Goal: Ask a question

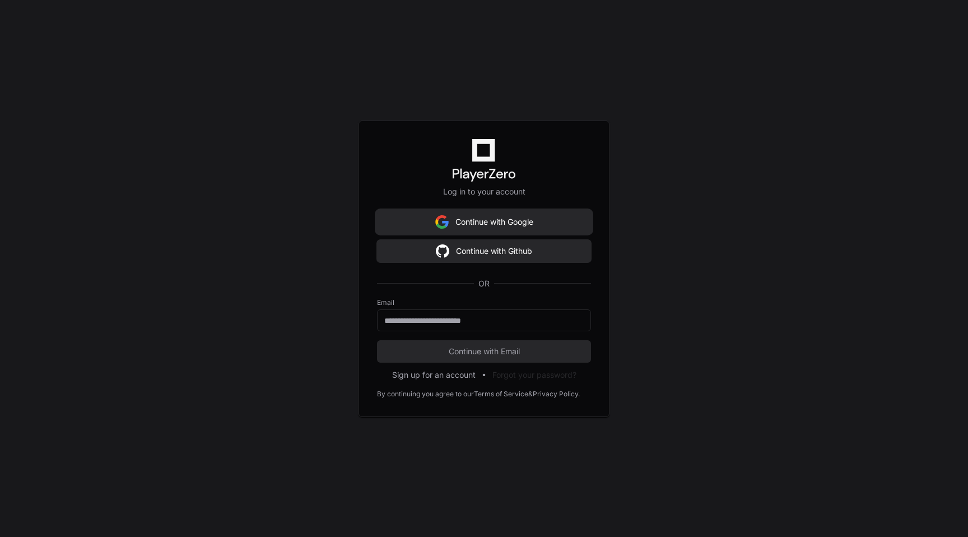
click at [533, 212] on button "Continue with Google" at bounding box center [484, 222] width 214 height 22
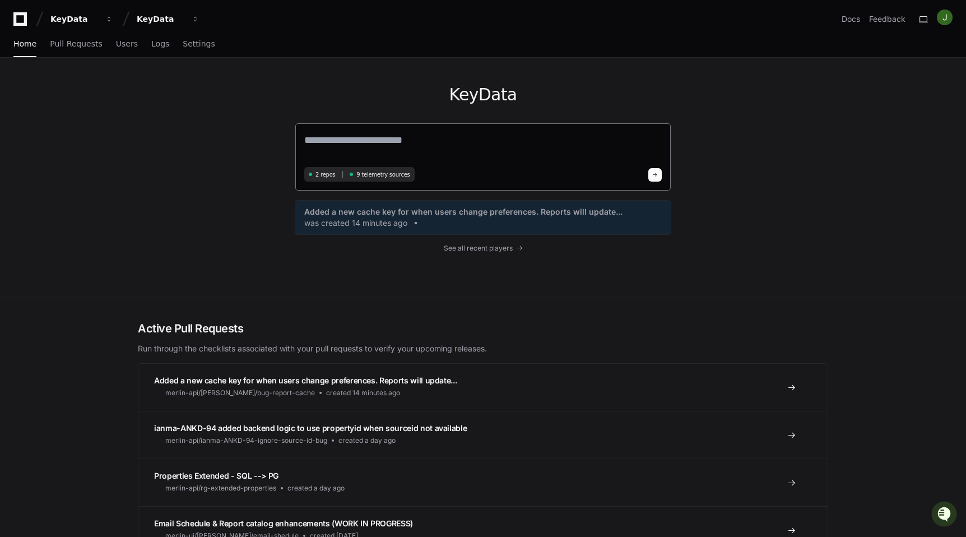
click at [379, 146] on textarea at bounding box center [483, 147] width 358 height 31
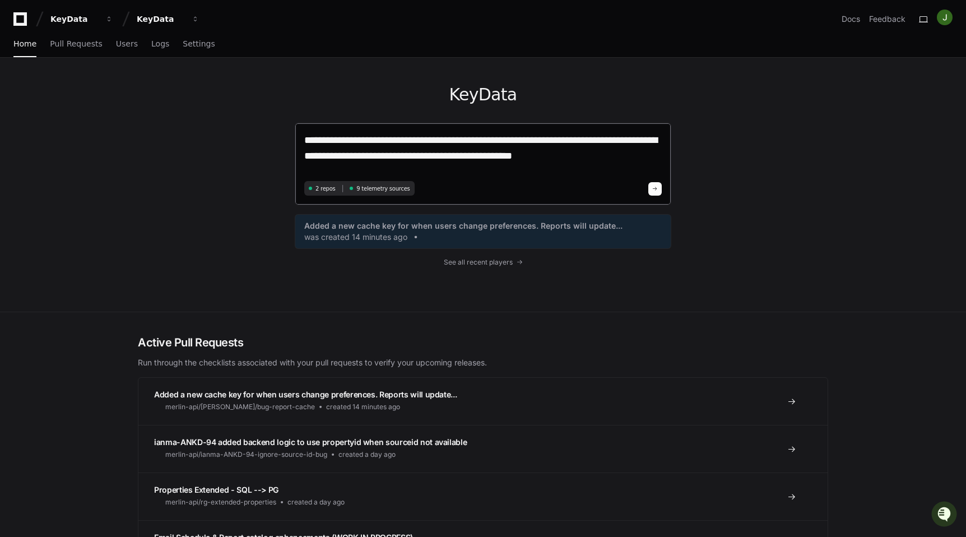
type textarea "**********"
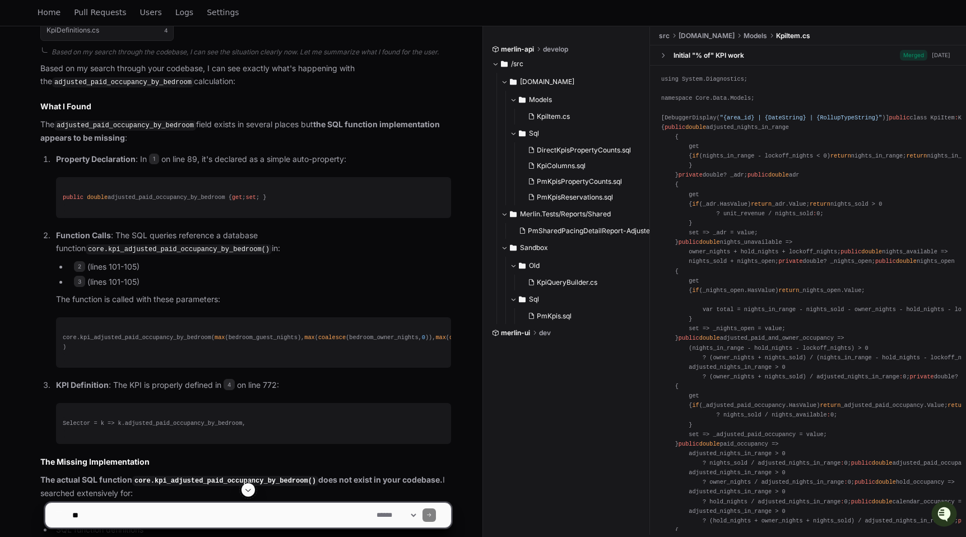
scroll to position [686, 0]
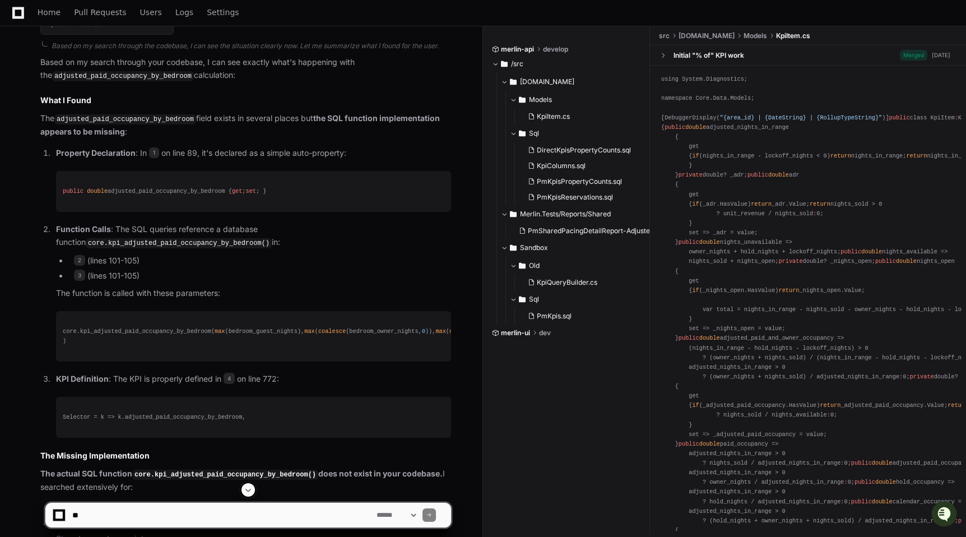
click at [202, 238] on code "core.kpi_adjusted_paid_occupancy_by_bedroom()" at bounding box center [179, 243] width 186 height 10
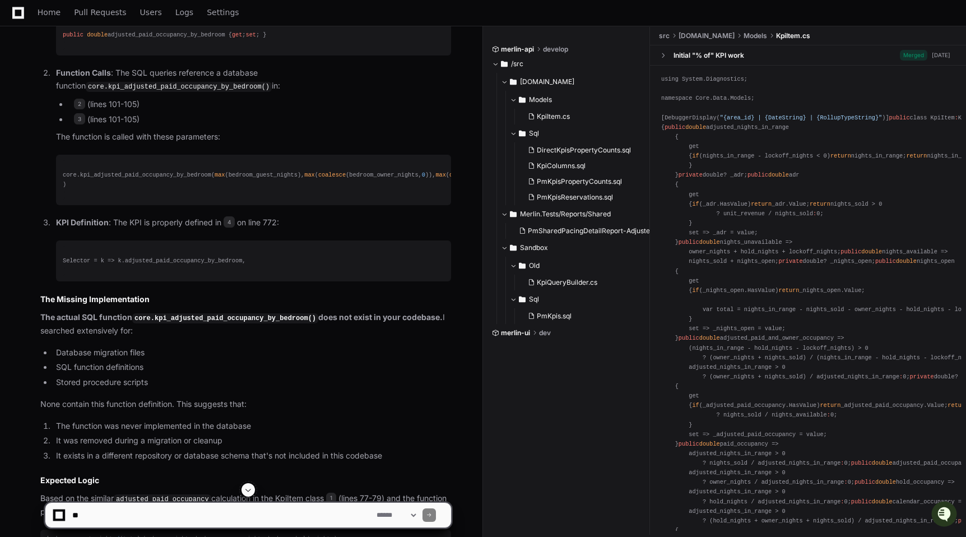
scroll to position [845, 0]
click at [82, 99] on span "2" at bounding box center [79, 101] width 11 height 11
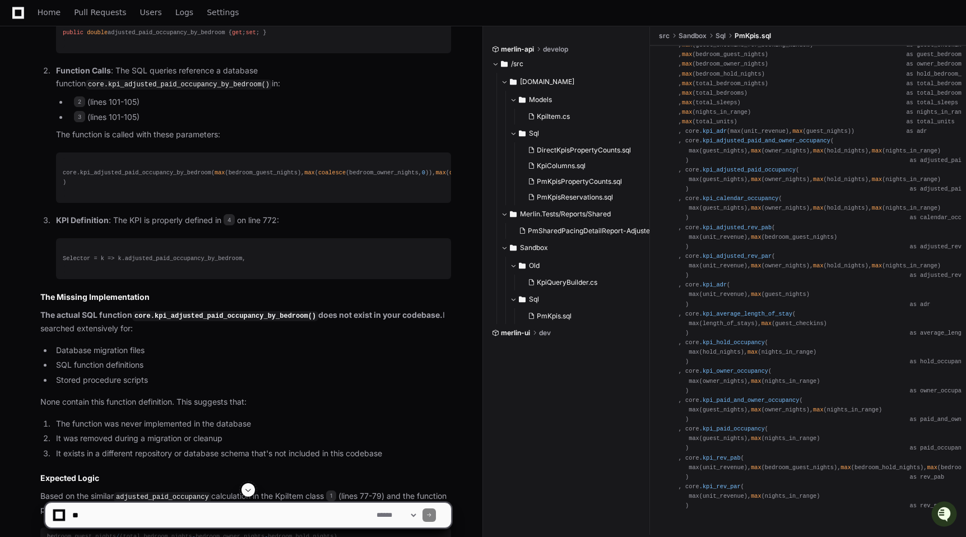
scroll to position [177, 0]
click at [568, 314] on span "PmKpis.sql" at bounding box center [554, 316] width 35 height 9
